Goal: Transaction & Acquisition: Purchase product/service

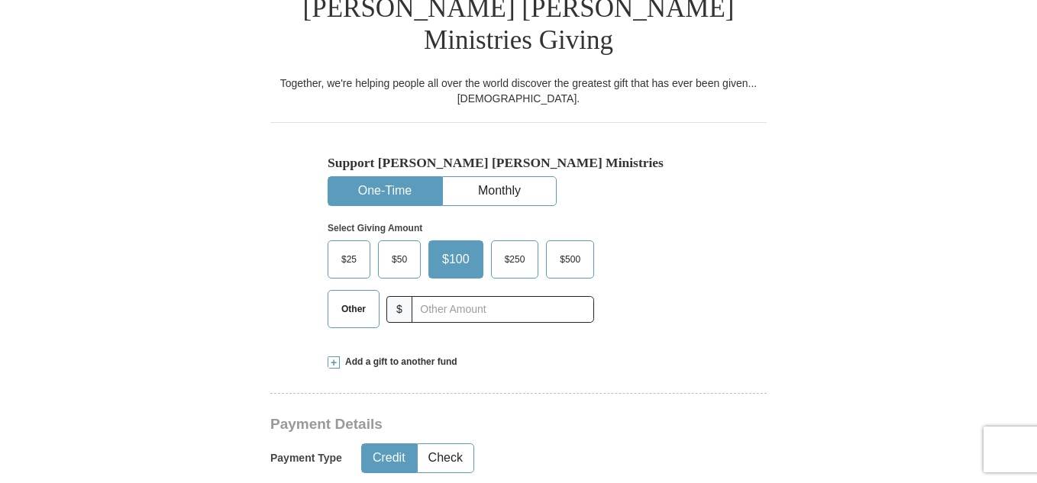
scroll to position [405, 0]
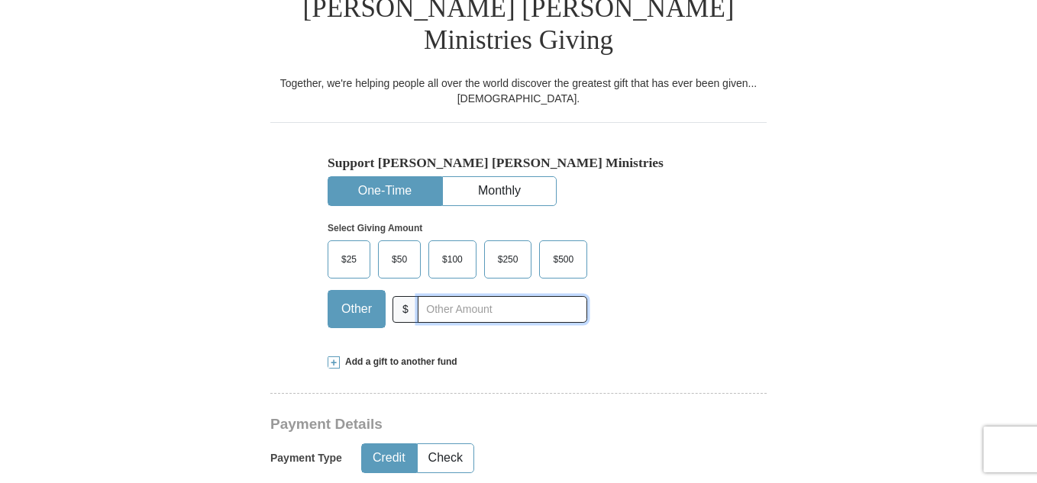
click at [456, 296] on input "text" at bounding box center [502, 309] width 169 height 27
type input "1"
type input "10"
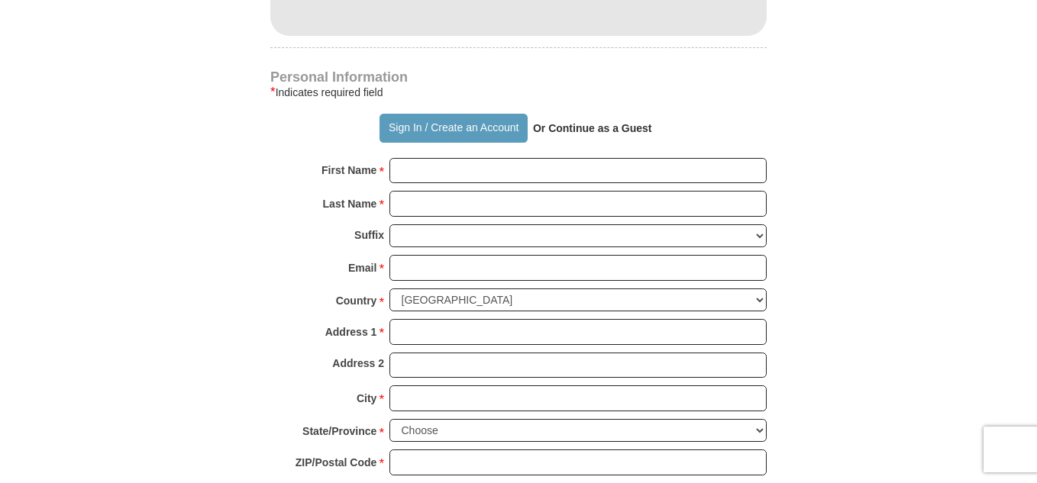
scroll to position [1046, 0]
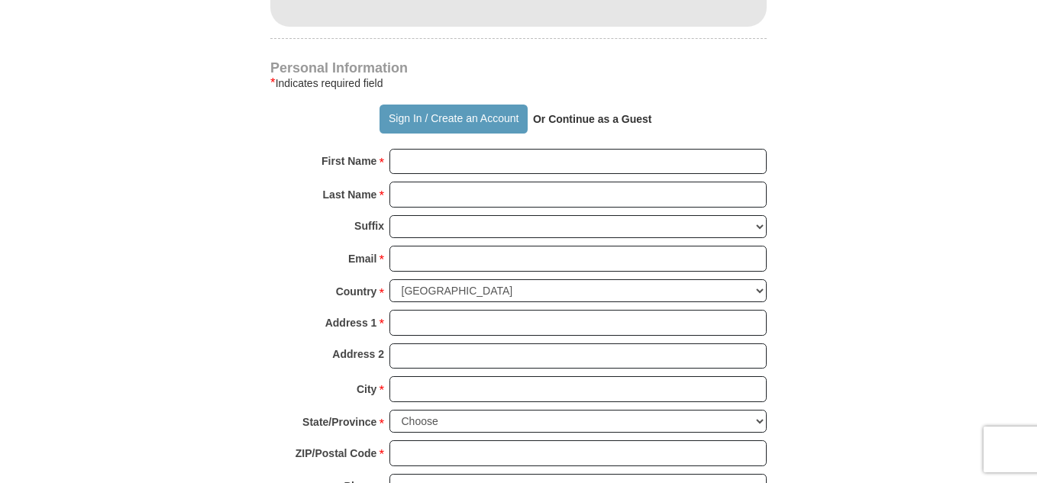
click at [616, 113] on strong "Or Continue as a Guest" at bounding box center [592, 119] width 119 height 12
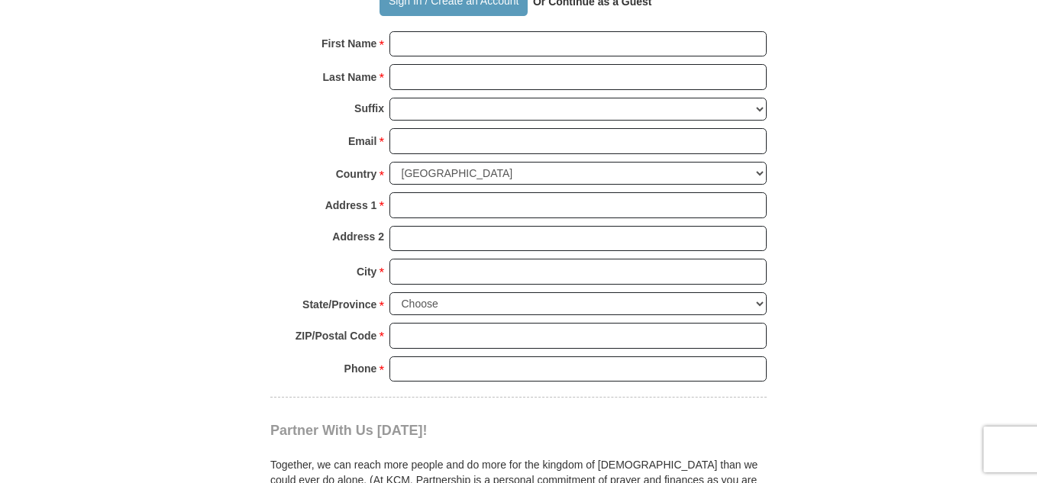
scroll to position [1115, 0]
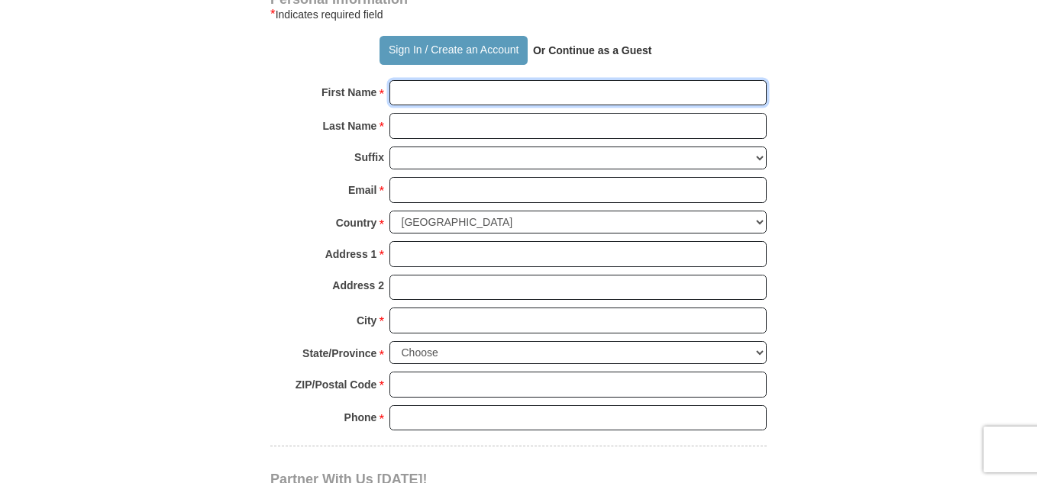
click at [435, 80] on input "First Name *" at bounding box center [577, 93] width 377 height 26
type input "[PERSON_NAME]"
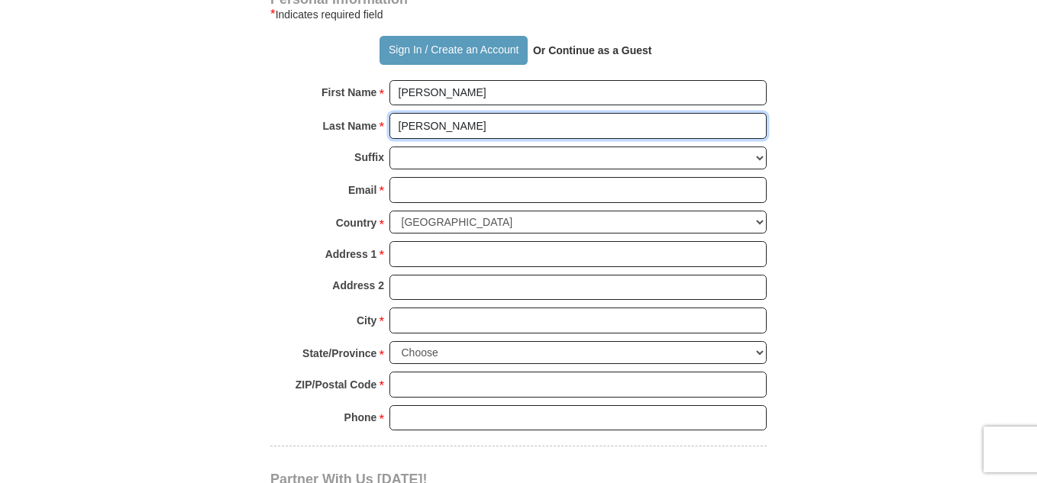
type input "[PERSON_NAME]"
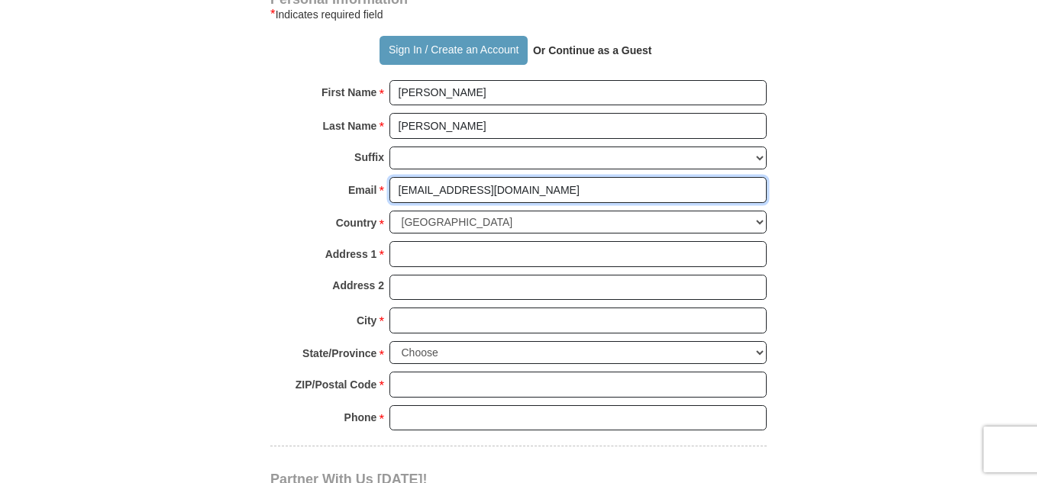
type input "[EMAIL_ADDRESS][DOMAIN_NAME]"
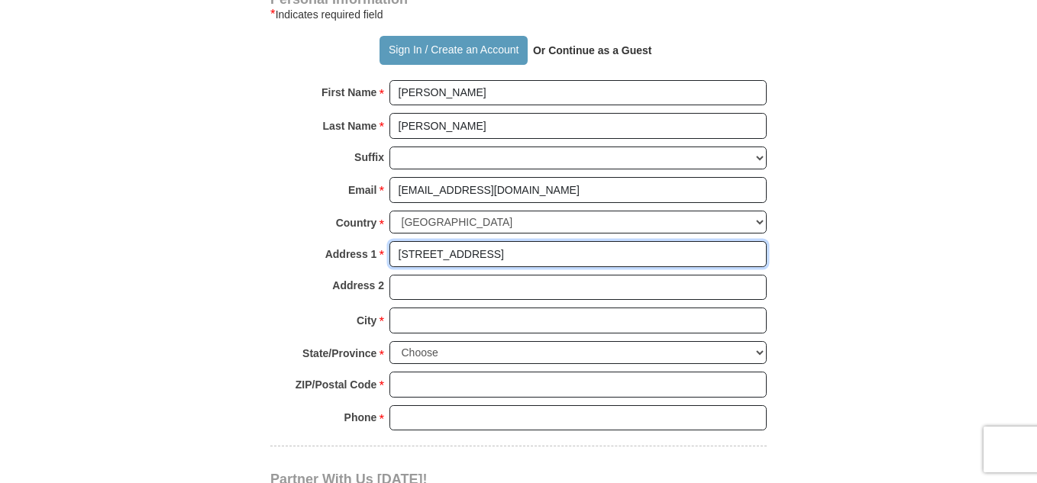
type input "[STREET_ADDRESS]"
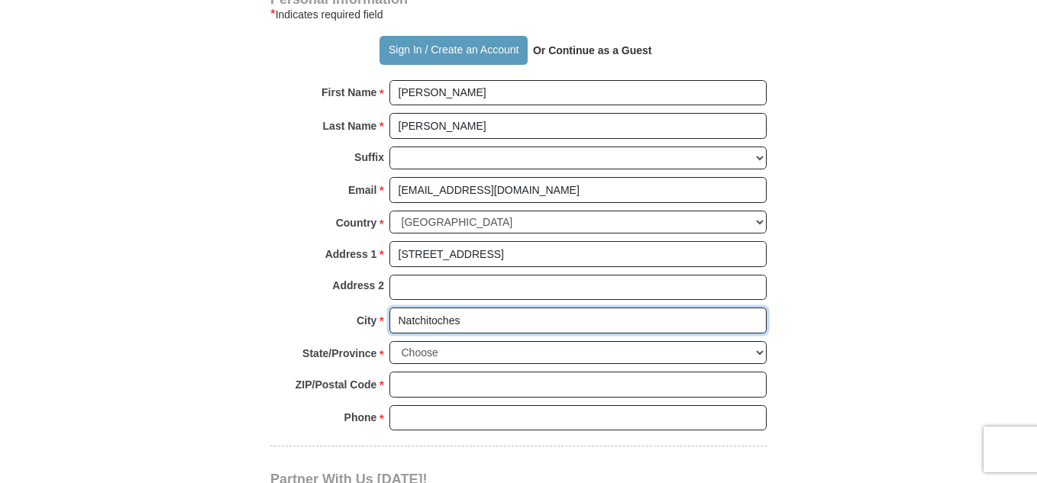
type input "Natchitoches"
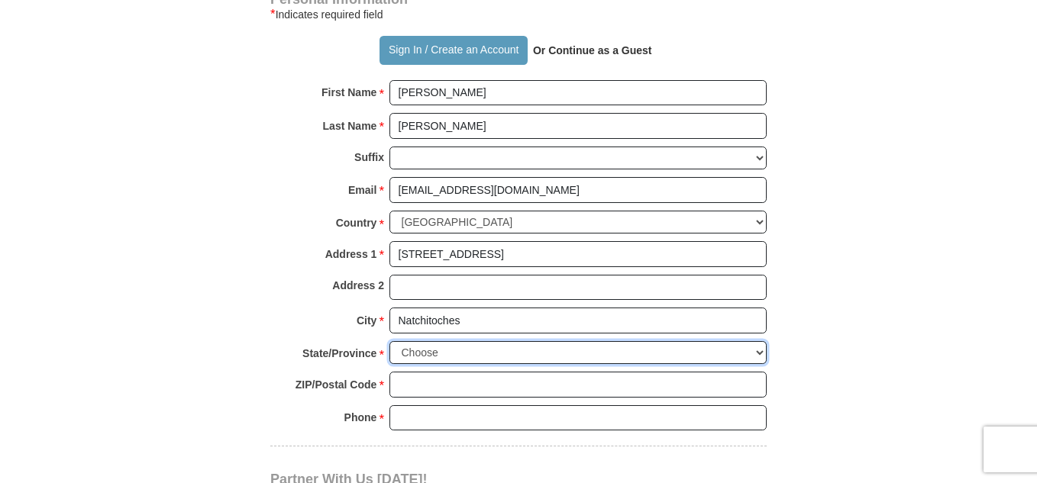
select select "LA"
type input "71457"
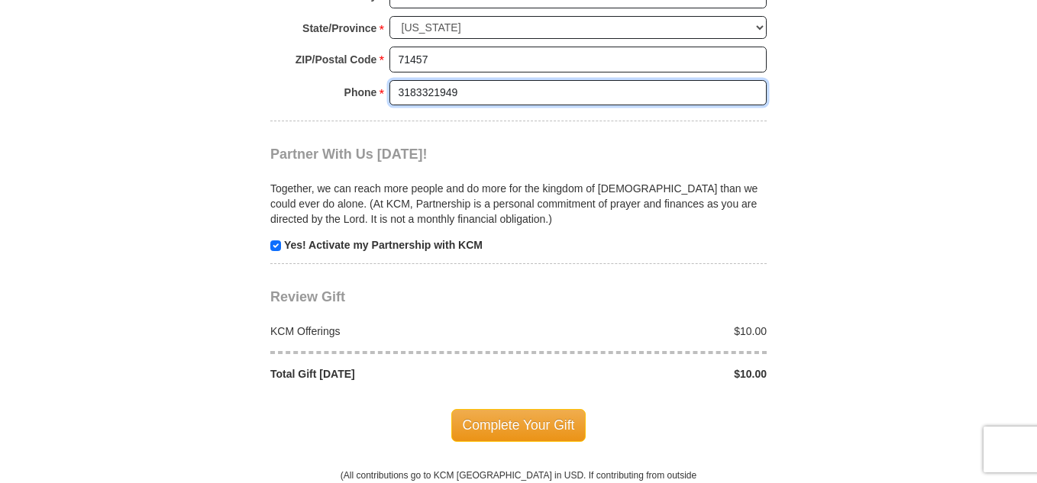
scroll to position [1524, 0]
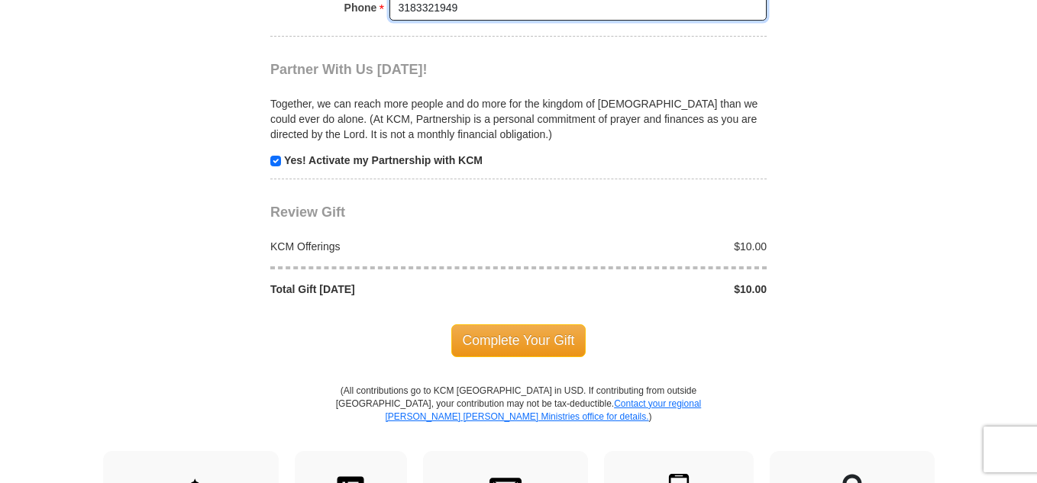
type input "3183321949"
click at [499, 324] on span "Complete Your Gift" at bounding box center [518, 340] width 135 height 32
